Goal: Transaction & Acquisition: Purchase product/service

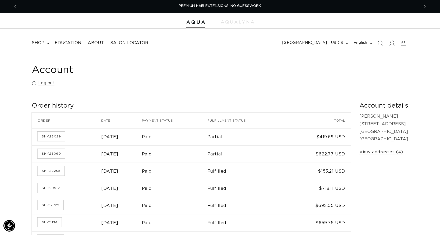
click at [41, 44] on span "shop" at bounding box center [38, 43] width 13 height 6
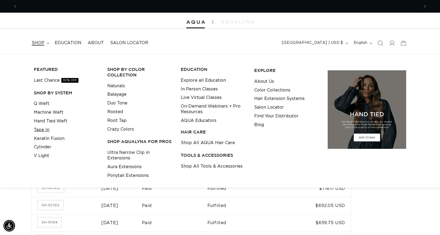
click at [45, 130] on link "Tape In" at bounding box center [42, 130] width 16 height 9
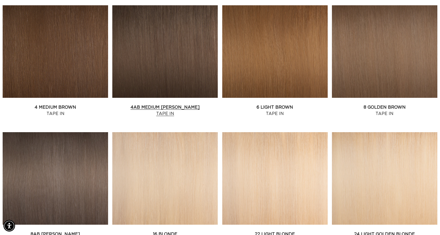
scroll to position [344, 0]
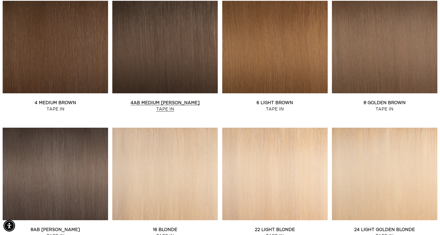
click at [181, 100] on link "4AB Medium Ash Brown Tape In" at bounding box center [165, 106] width 106 height 13
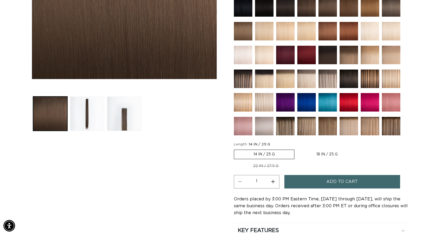
scroll to position [185, 0]
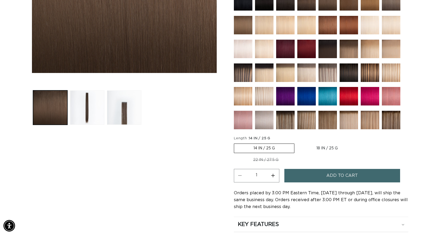
click at [274, 169] on button "Increase quantity for 4AB Medium Ash Brown - Tape In" at bounding box center [273, 175] width 12 height 13
type input "2"
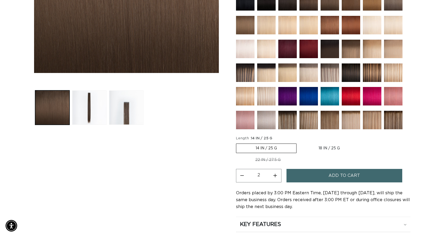
scroll to position [0, 806]
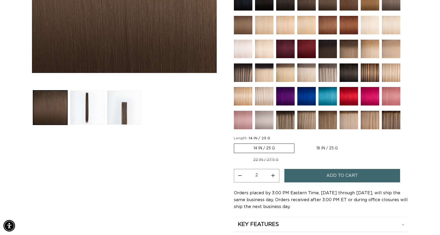
click at [298, 169] on button "Add to cart" at bounding box center [343, 175] width 116 height 13
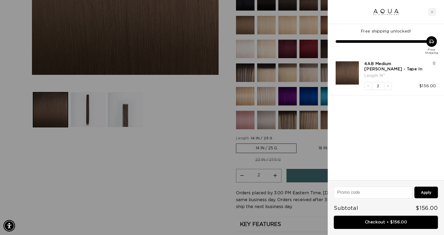
scroll to position [0, 0]
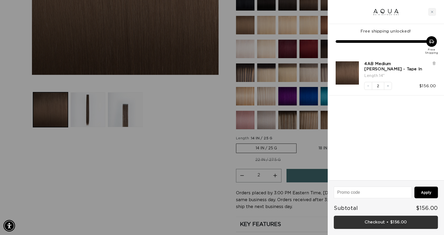
click at [373, 222] on link "Checkout • $156.00" at bounding box center [386, 222] width 104 height 13
